Goal: Use online tool/utility: Utilize a website feature to perform a specific function

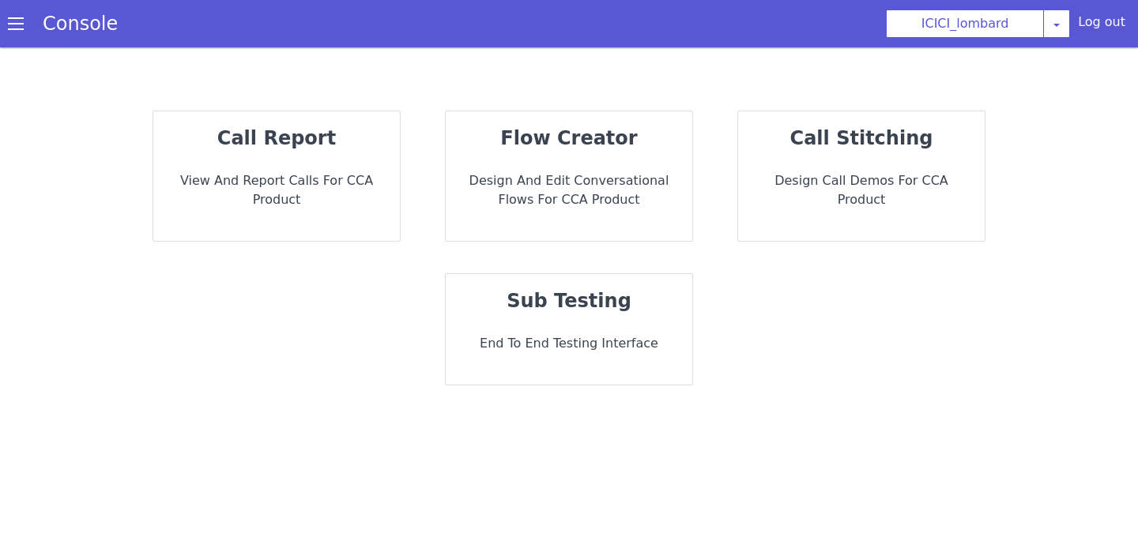
click at [813, 151] on p "call stitching" at bounding box center [861, 138] width 221 height 28
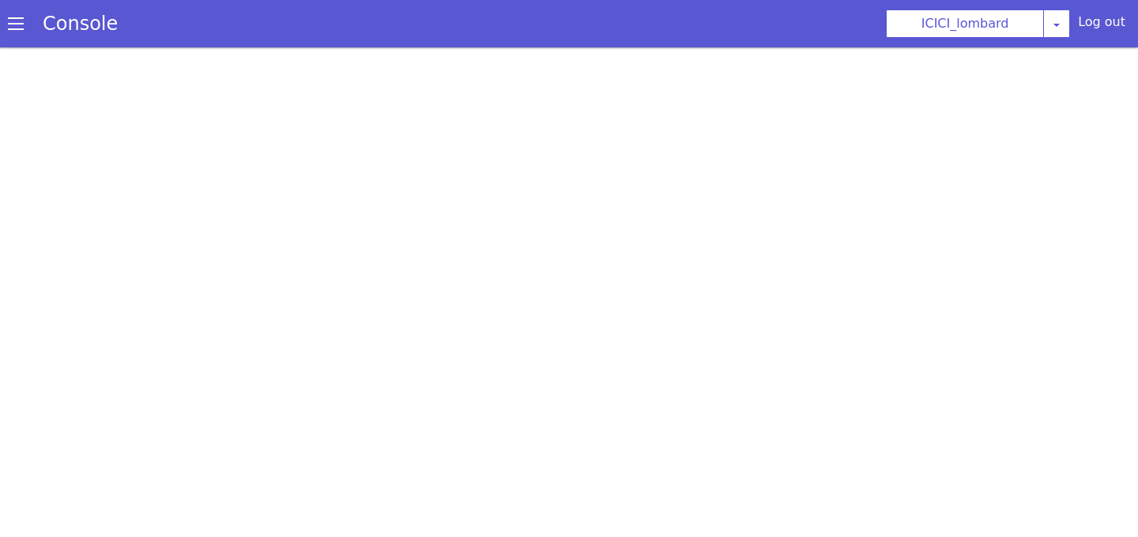
scroll to position [5, 0]
select select "hi"
select select "hi-IN-Wavenet-A"
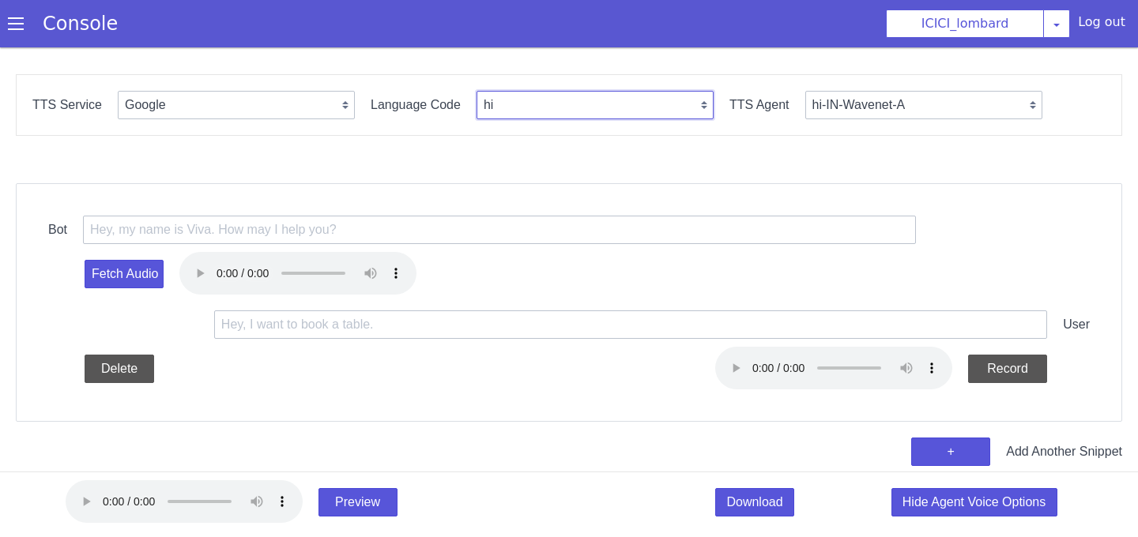
click at [508, 100] on select "en hi ta te [PERSON_NAME] bn kn id-ID en-US ms-MY en-GB en-AU" at bounding box center [595, 105] width 237 height 28
select select "en"
click at [477, 91] on select "en hi ta te [PERSON_NAME] bn kn id-ID en-US ms-MY en-GB en-AU" at bounding box center [595, 105] width 237 height 28
select select "en-IN-Wavenet-A"
click at [321, 96] on select "Google Vernacular Azure" at bounding box center [236, 105] width 237 height 28
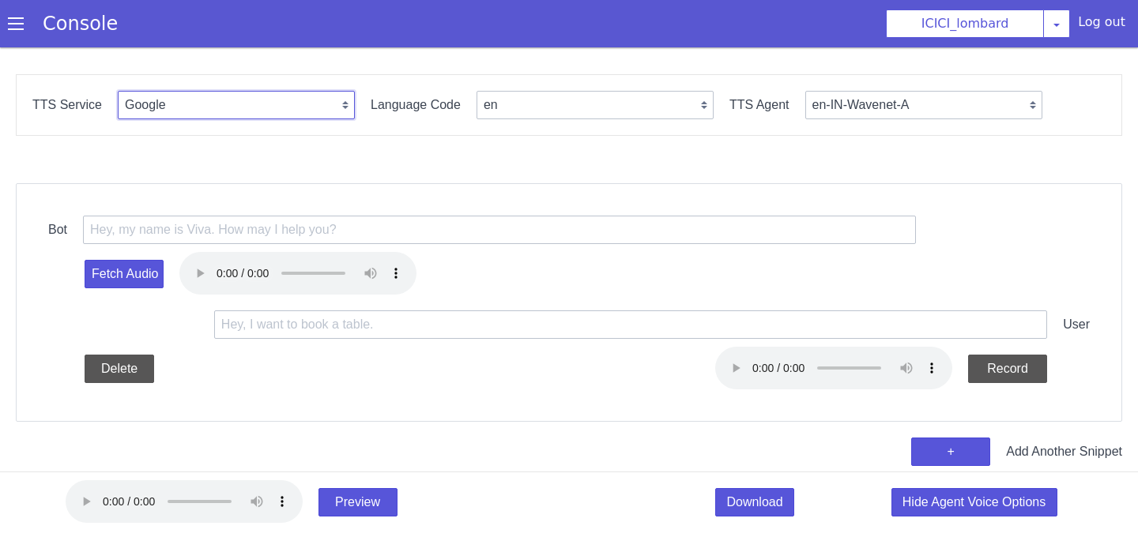
click at [118, 91] on select "Google Vernacular Azure" at bounding box center [236, 105] width 237 height 28
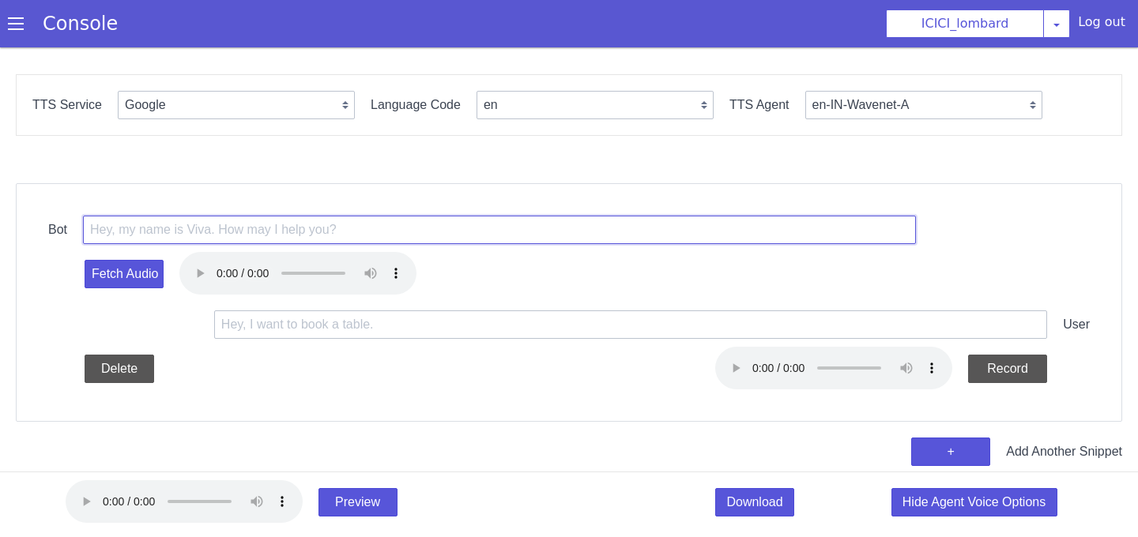
click at [619, 243] on input "text" at bounding box center [499, 230] width 833 height 28
paste input "<break time='200ms'/><say-as interpret-as="characters">{{.caller_number}}</say-…"
click at [440, 231] on input "<break time='200ms'/><say-as interpret-as="characters">{{.caller_number}}</say-…" at bounding box center [499, 230] width 833 height 28
drag, startPoint x: 440, startPoint y: 231, endPoint x: 523, endPoint y: 232, distance: 83.0
click at [523, 232] on input "<break time='200ms'/><say-as interpret-as="characters">{{.caller_number}}</say-…" at bounding box center [499, 230] width 833 height 28
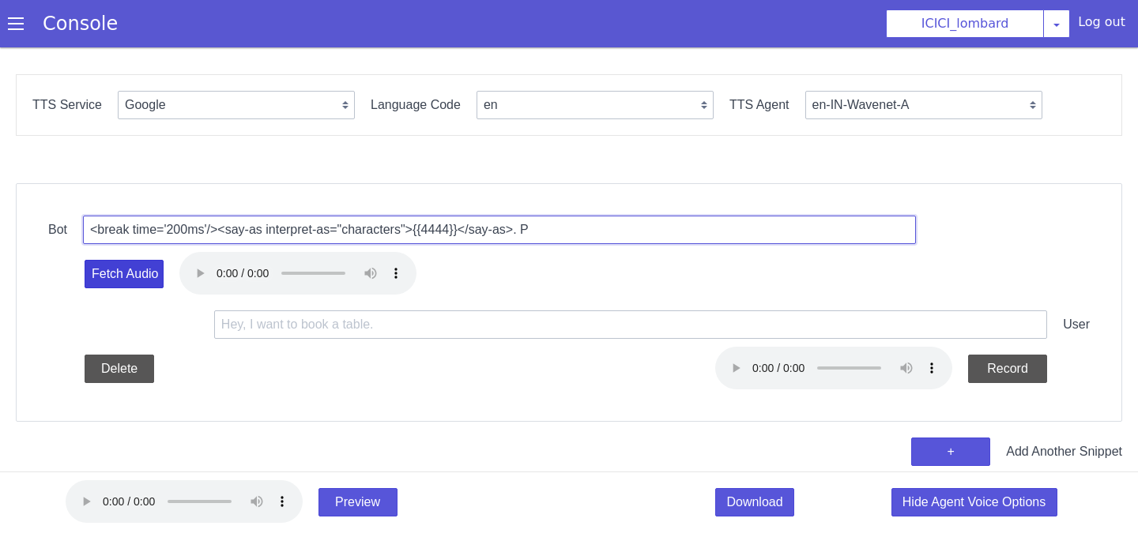
type input "<break time='200ms'/><say-as interpret-as="characters">{{4444}}</say-as>. P"
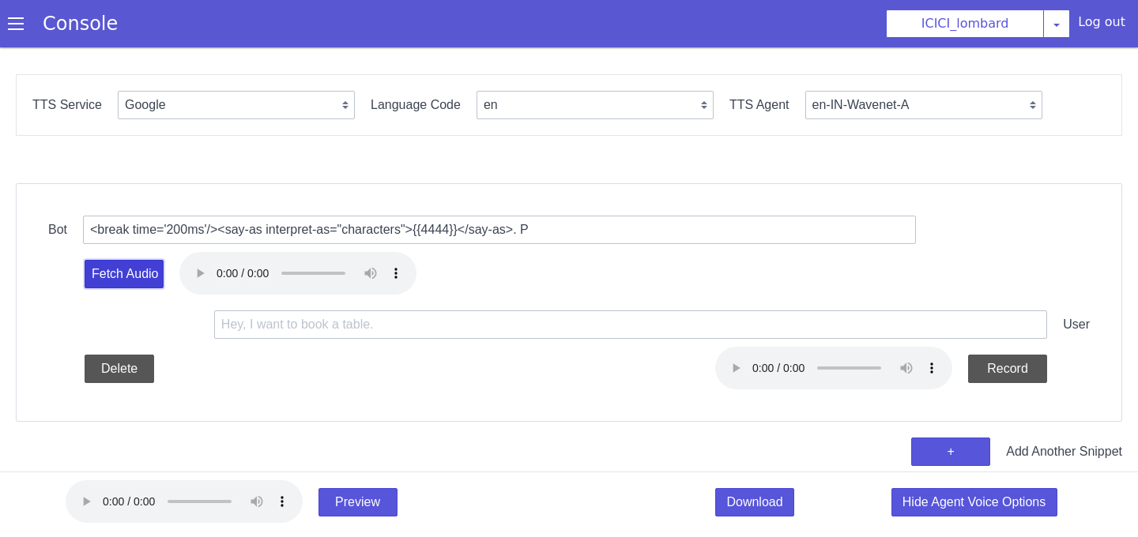
click at [153, 287] on button "Fetch Audio" at bounding box center [124, 274] width 79 height 28
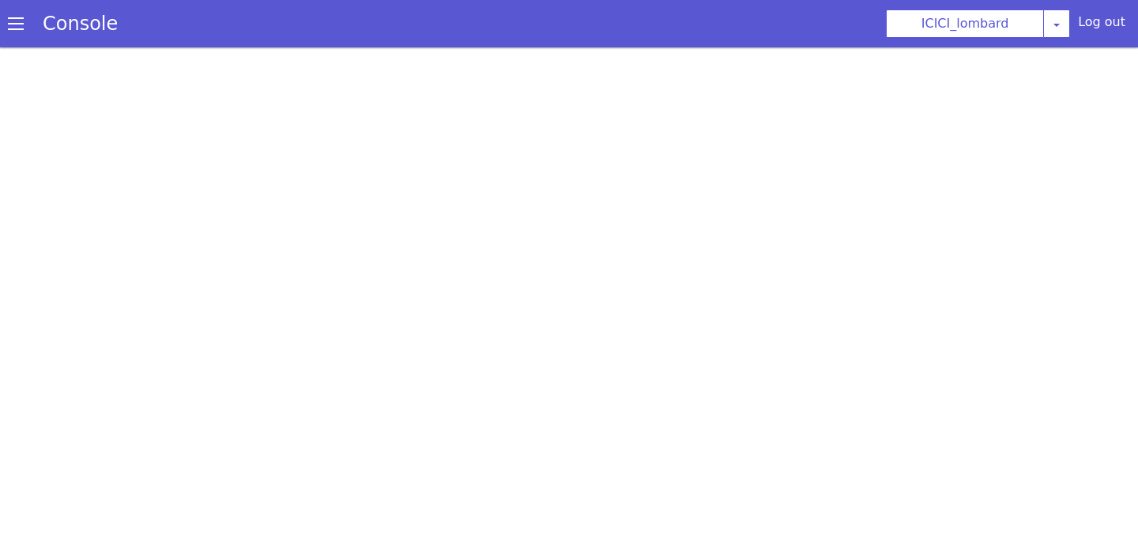
select select "en-IN-Wavenet-A"
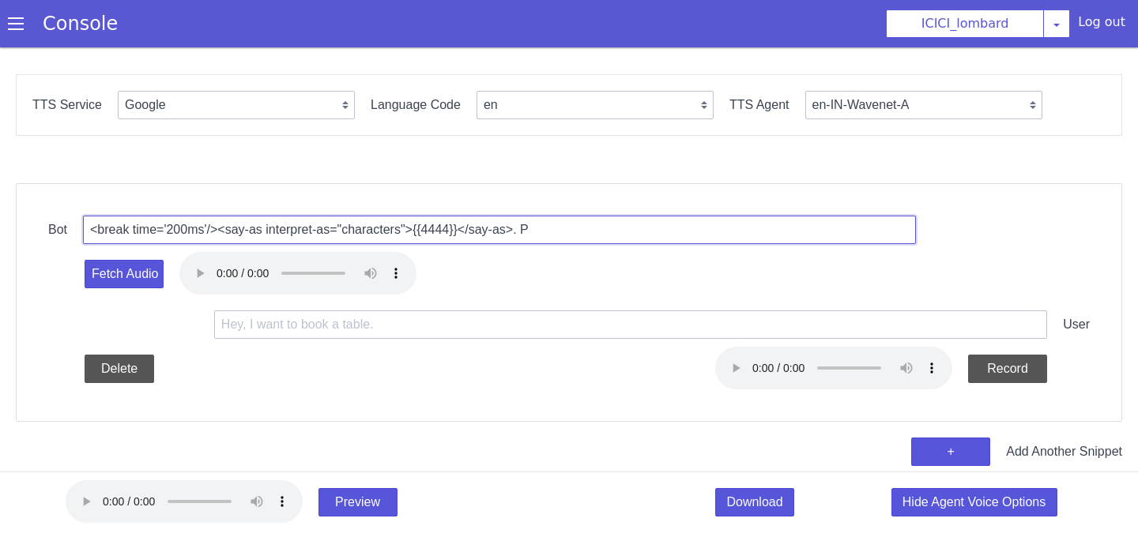
click at [565, 234] on input "<break time='200ms'/><say-as interpret-as="characters">{{4444}}</say-as>. P" at bounding box center [501, 227] width 834 height 51
type input "<break time='200ms'/><say-as interpret-as="characters">{{4444}}</say-as>."
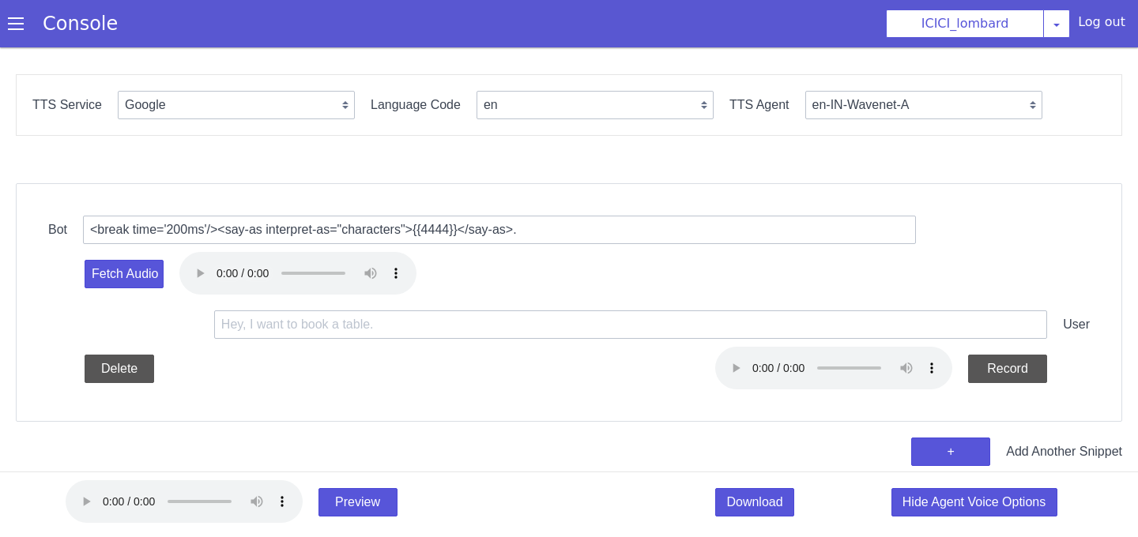
click at [176, 338] on div "User" at bounding box center [565, 325] width 1042 height 92
click at [141, 126] on button "Fetch Audio" at bounding box center [156, 98] width 84 height 57
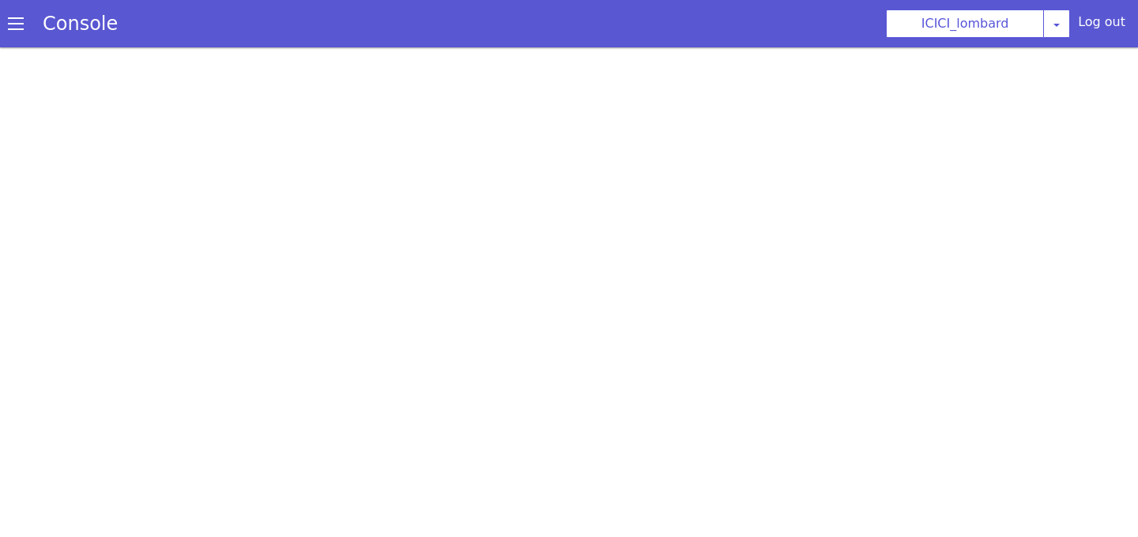
select select "en-IN-Wavenet-A"
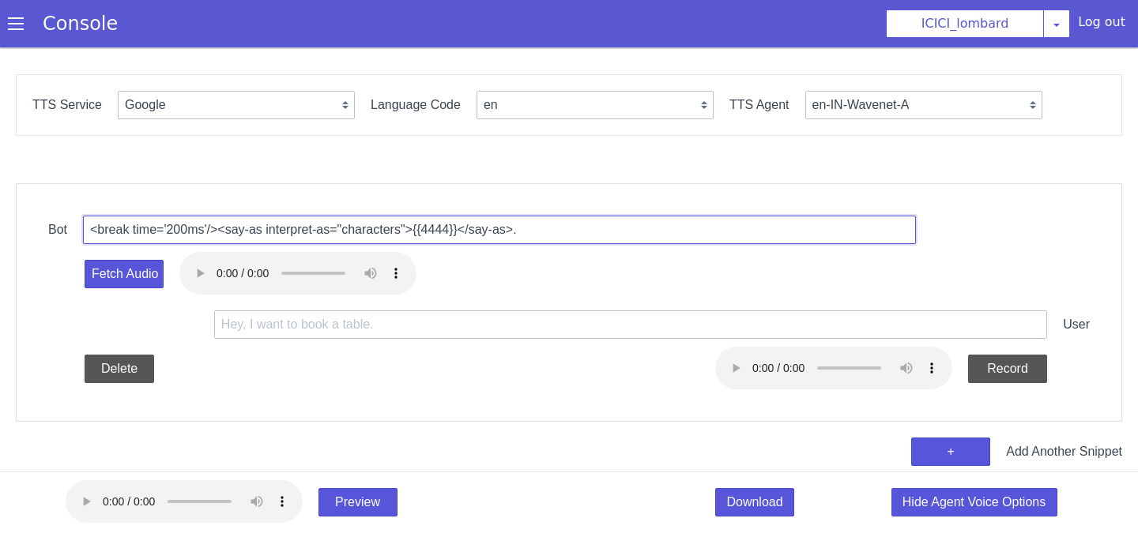
click at [438, 231] on input "<break time='200ms'/><say-as interpret-as="characters">{{4444}}</say-as>." at bounding box center [499, 230] width 833 height 28
type input "<break time='200ms'/><say-as interpret-as="characters">{{.4444}}</say-as>."
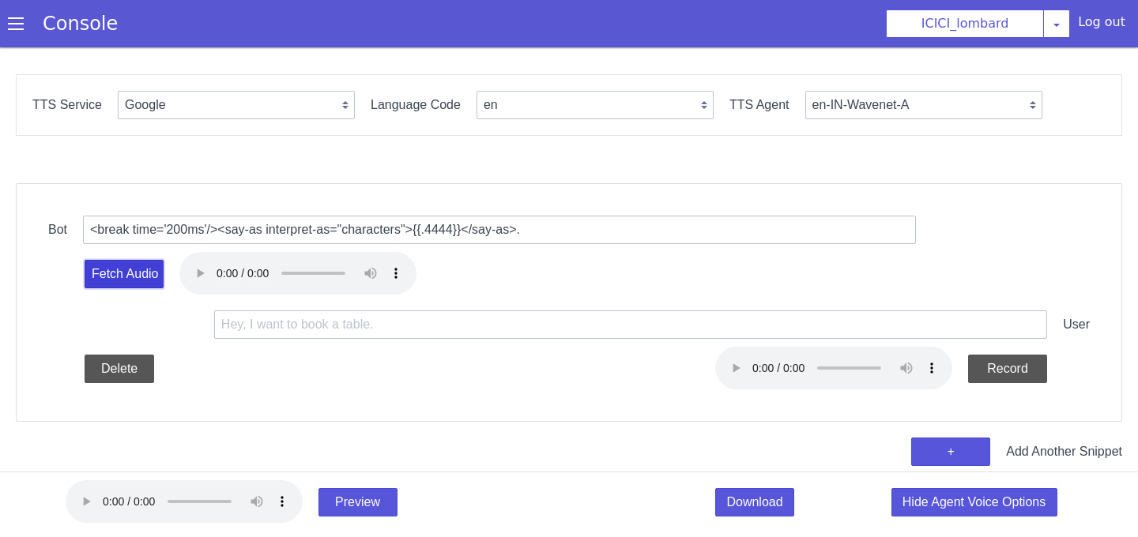
click at [127, 207] on button "Fetch Audio" at bounding box center [130, 185] width 83 height 43
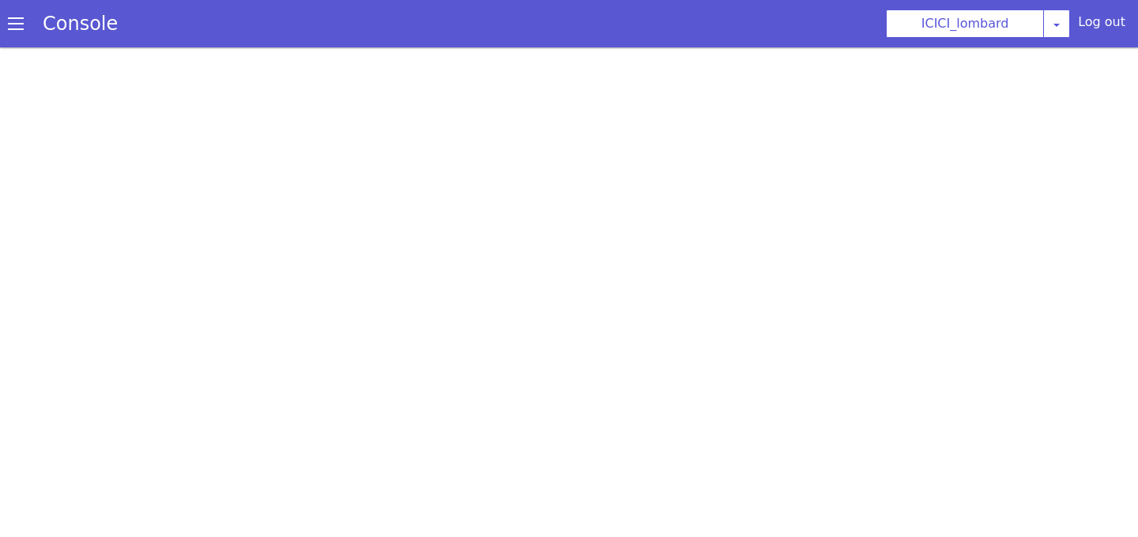
select select "en-IN-Wavenet-A"
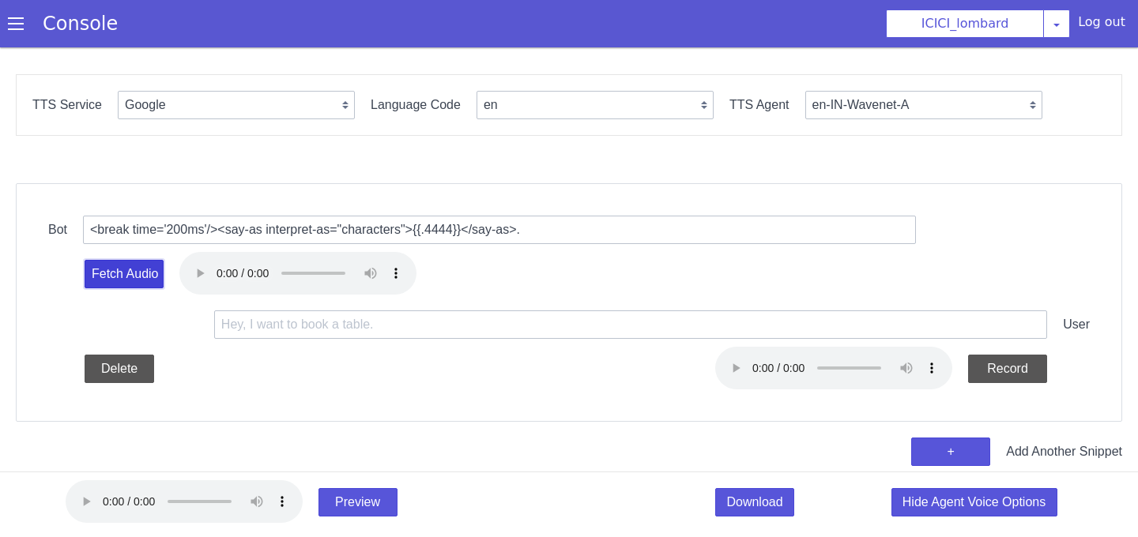
click at [127, 126] on button "Fetch Audio" at bounding box center [156, 98] width 84 height 57
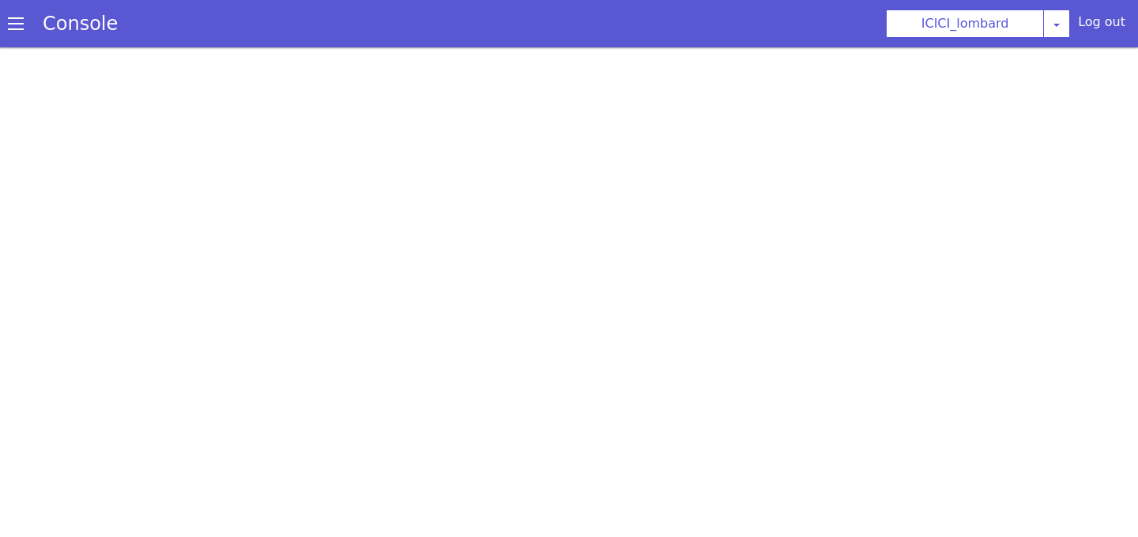
select select "en-IN-Wavenet-A"
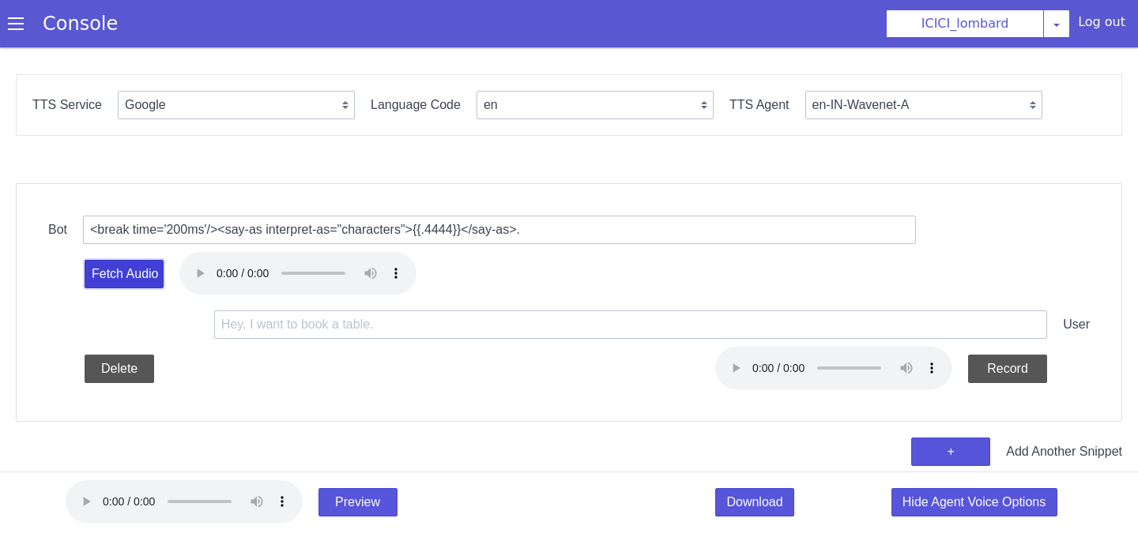
click at [137, 272] on button "Fetch Audio" at bounding box center [124, 262] width 80 height 31
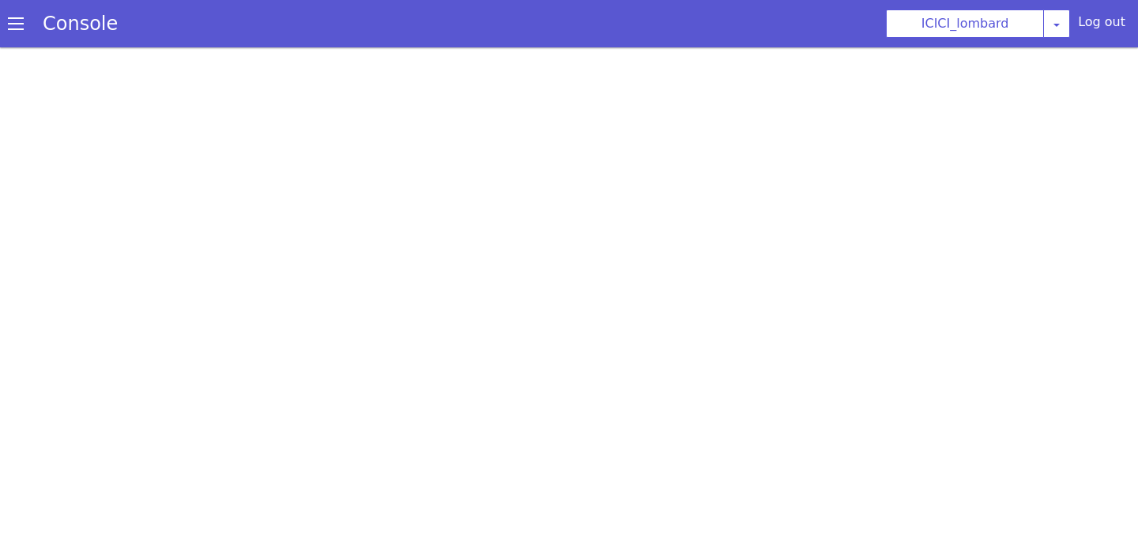
select select "en-IN-Wavenet-A"
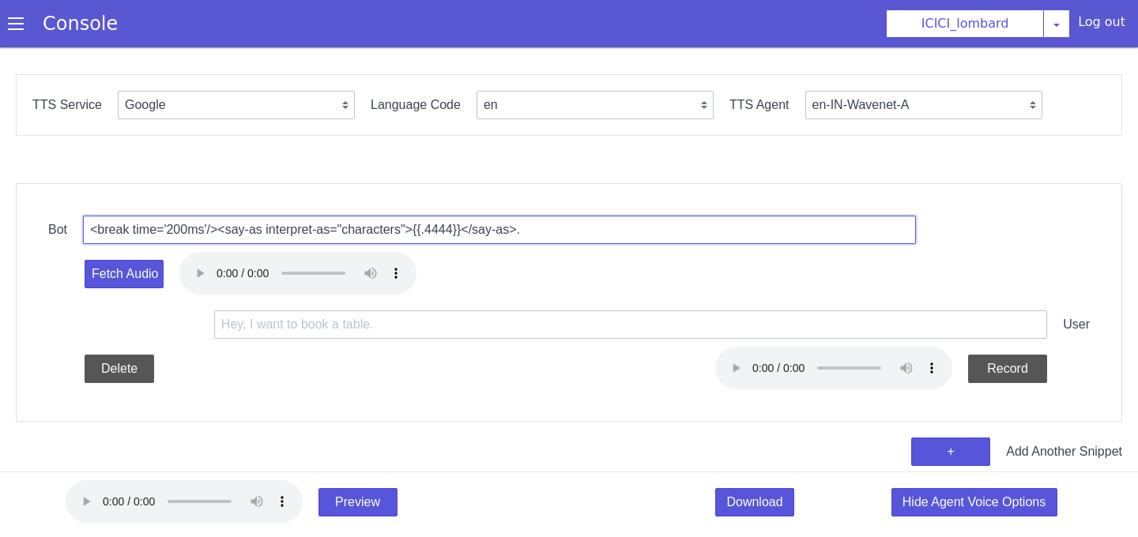
drag, startPoint x: 429, startPoint y: 226, endPoint x: 485, endPoint y: 226, distance: 55.3
click at [485, 226] on input "<break time='200ms'/><say-as interpret-as="characters">{{.4444}}</say-as>." at bounding box center [502, 226] width 834 height 79
type input "<break time='200ms'/><say-as interpret-as="characters">4444</say-as>."
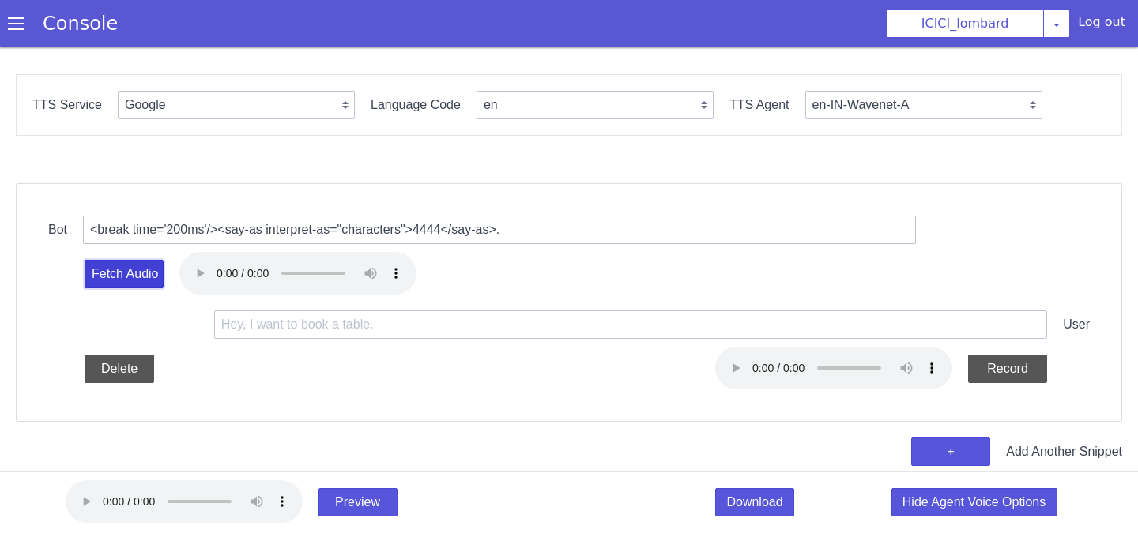
click at [142, 264] on button "Fetch Audio" at bounding box center [124, 247] width 81 height 33
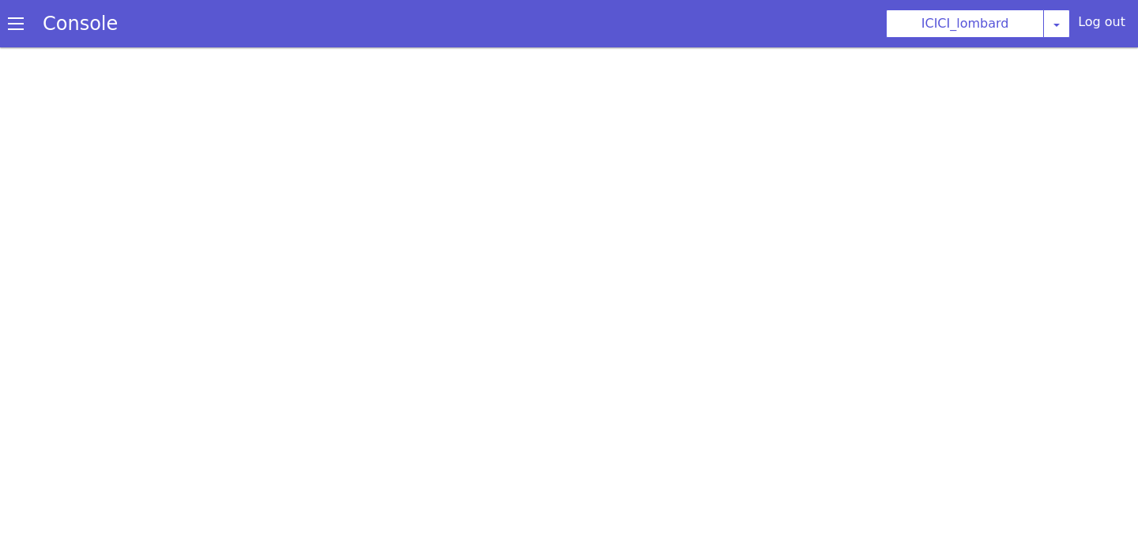
select select "en-IN-Wavenet-A"
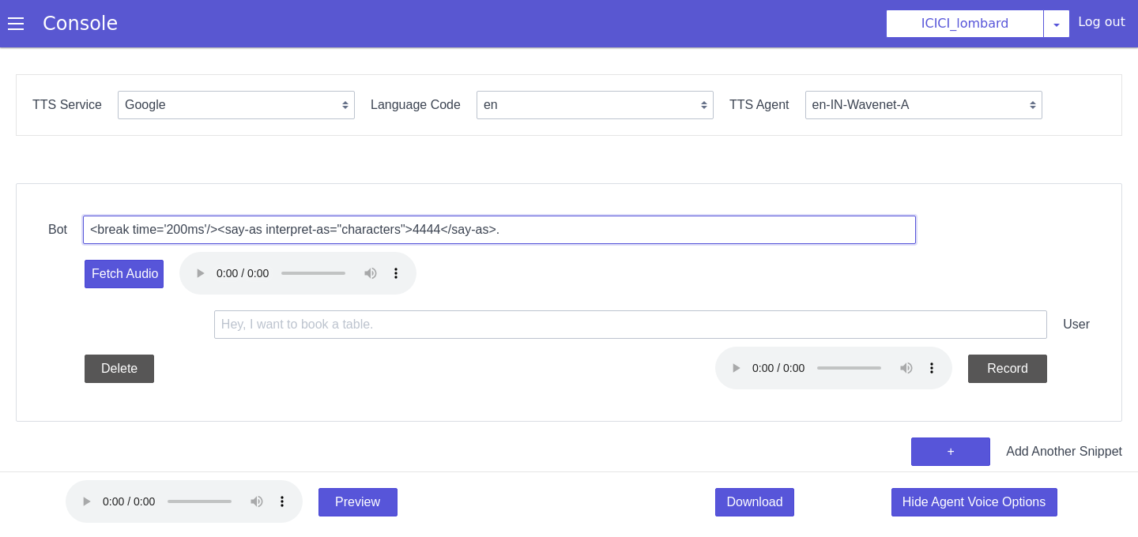
click at [452, 236] on input "<break time='200ms'/><say-as interpret-as="characters">4444</say-as>." at bounding box center [501, 227] width 834 height 51
type input "<break time='200ms'/><say-as interpret-as="characters">4448884</say-as>."
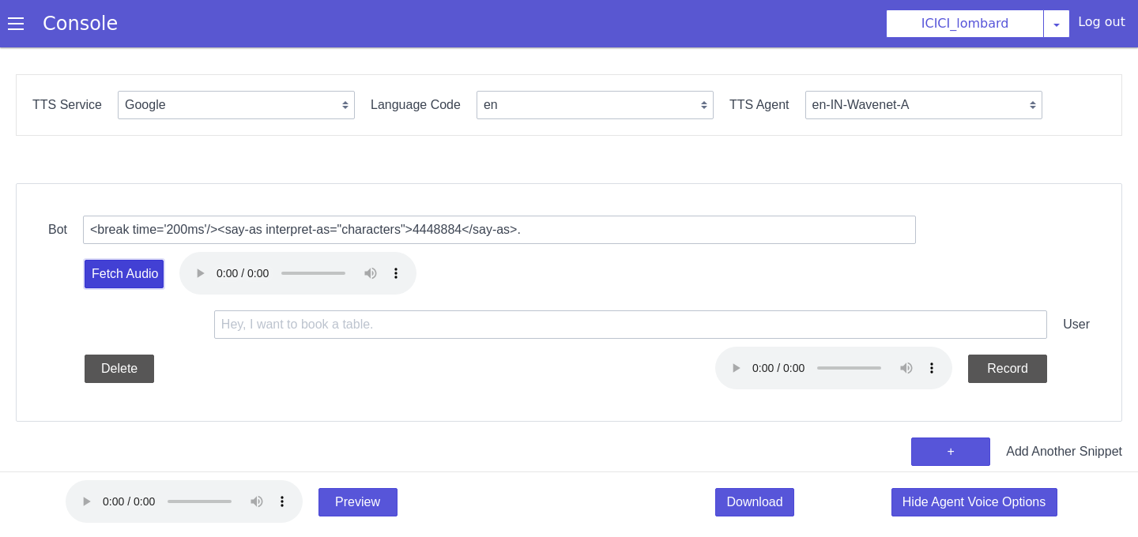
click at [119, 276] on button "Fetch Audio" at bounding box center [124, 262] width 80 height 31
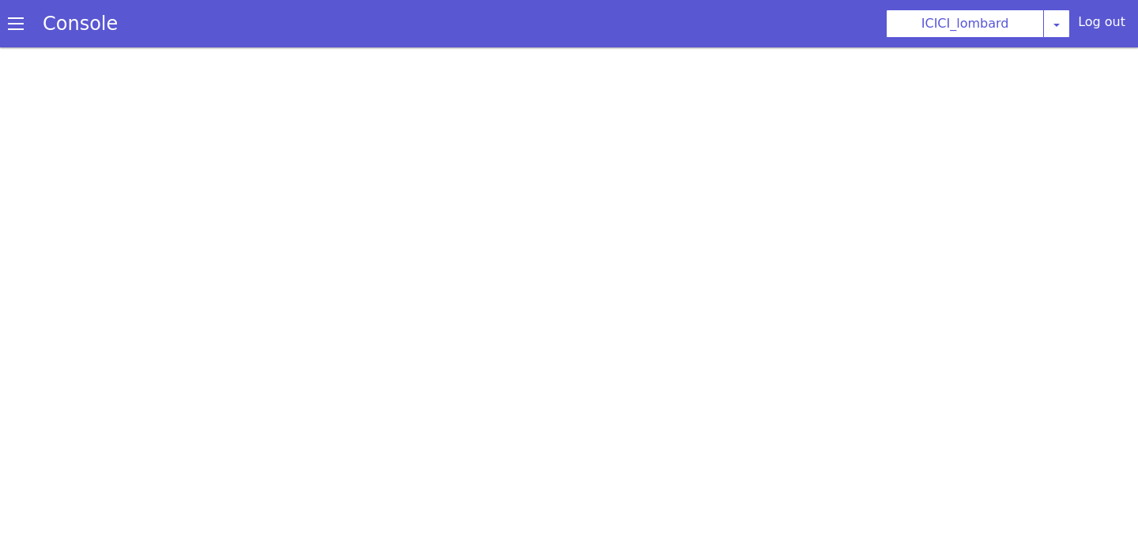
select select "en-IN-Wavenet-A"
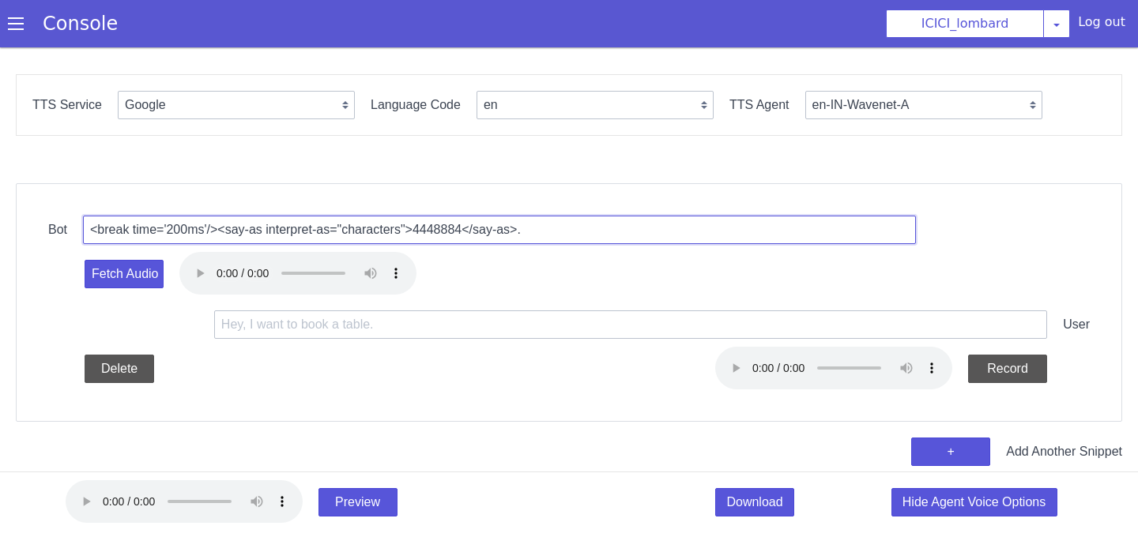
click at [441, 232] on input "<break time='200ms'/><say-as interpret-as="characters">4448884</say-as>." at bounding box center [510, 213] width 813 height 243
click at [449, 237] on input "<break time='200ms'/><say-as interpret-as="characters">4 448884</say-as>." at bounding box center [499, 230] width 833 height 28
click at [450, 235] on input "<break time='200ms'/><say-as interpret-as="characters">4 448884</say-as>." at bounding box center [500, 230] width 834 height 33
click at [466, 235] on input "<break time='200ms'/><say-as interpret-as="characters">4 4 48884</say-as>." at bounding box center [501, 227] width 834 height 51
click at [463, 229] on input "<break time='200ms'/><say-as interpret-as="characters">4 4 48884</say-as>." at bounding box center [501, 227] width 834 height 51
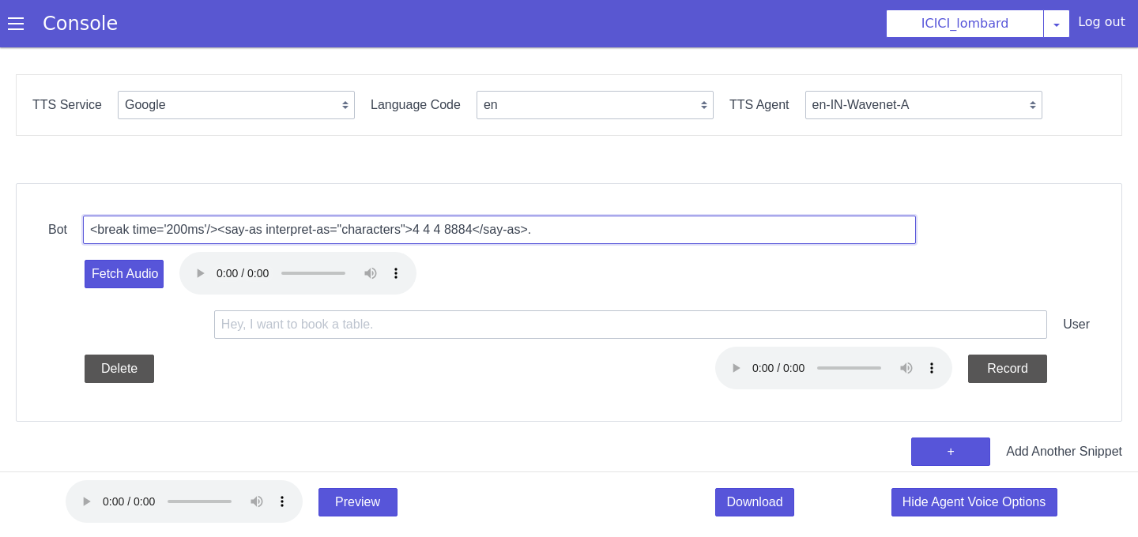
click at [172, 231] on input "<break time='200ms'/><say-as interpret-as="characters">4 4 4 8884</say-as>." at bounding box center [501, 227] width 834 height 51
drag, startPoint x: 430, startPoint y: 231, endPoint x: 495, endPoint y: 228, distance: 64.9
click at [495, 228] on input "<break time='200ms'/><say-as interpret-as="characters">4 4 4 8884</say-as>." at bounding box center [501, 227] width 834 height 51
type input "<break time='200ms'/><say-as interpret-as="characters">8281392473</say-as>."
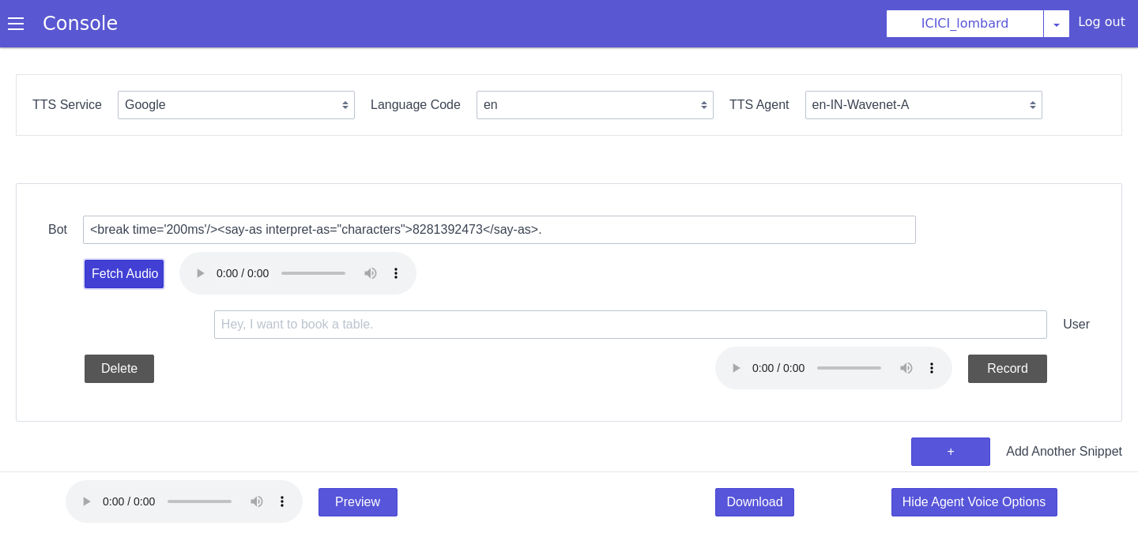
click at [147, 277] on button "Fetch Audio" at bounding box center [124, 262] width 80 height 31
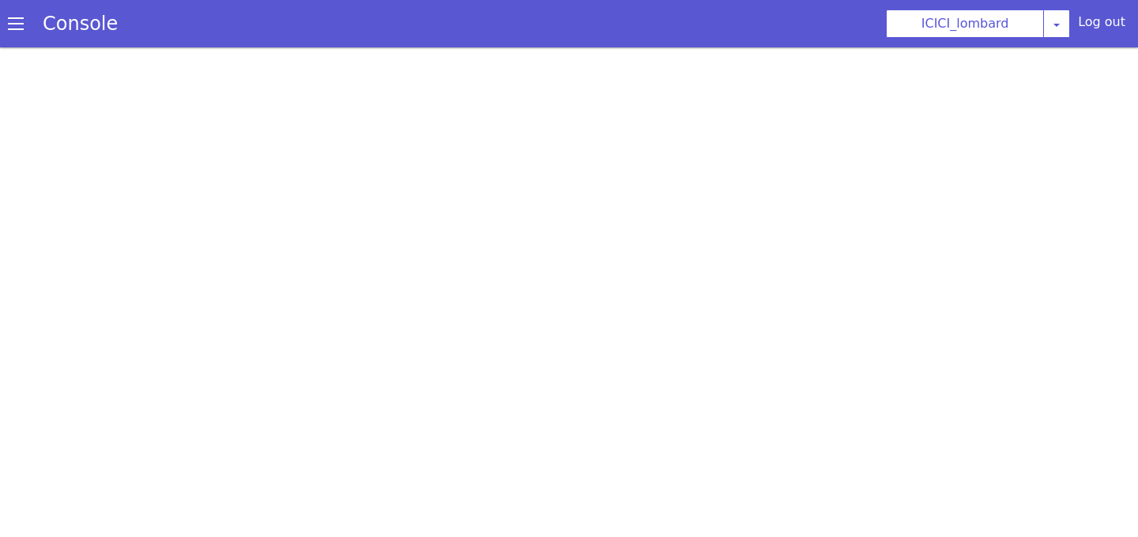
select select "en-IN-Wavenet-A"
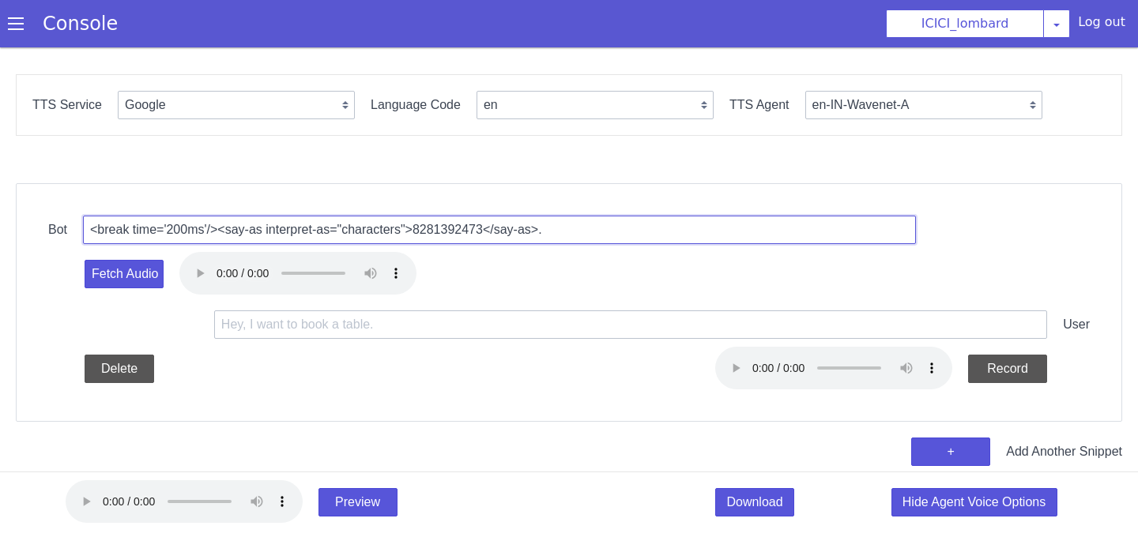
drag, startPoint x: 586, startPoint y: 224, endPoint x: 175, endPoint y: 188, distance: 412.6
click at [175, 188] on div "Bot <break time='200ms'/><say-as interpret-as="characters">8281392473</say-as>.…" at bounding box center [569, 302] width 1107 height 239
